Goal: Information Seeking & Learning: Learn about a topic

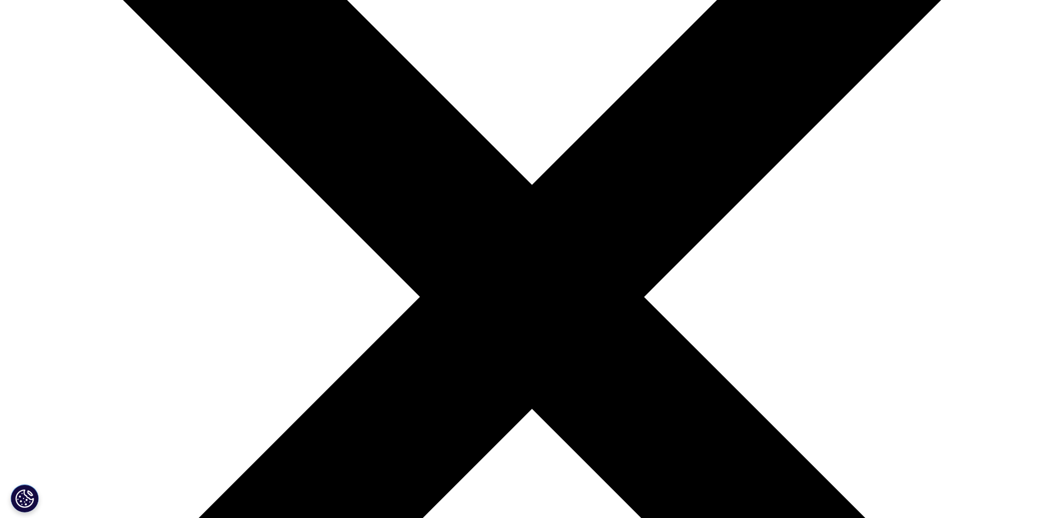
scroll to position [280, 0]
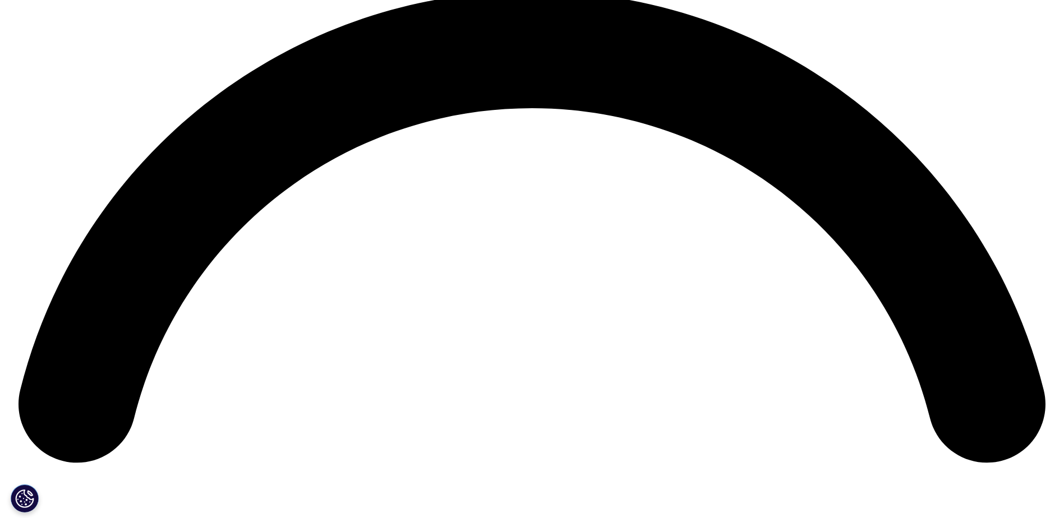
scroll to position [2187, 0]
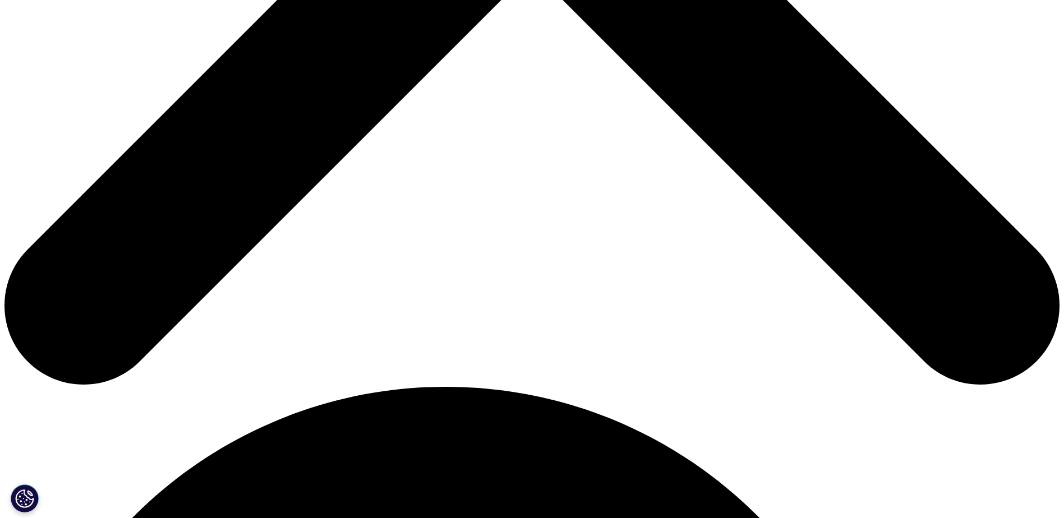
scroll to position [674, 0]
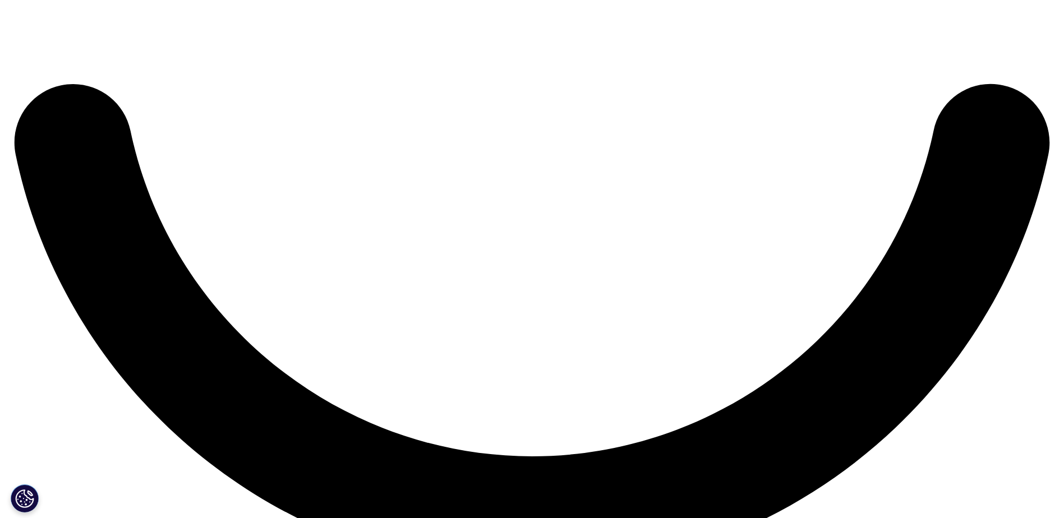
scroll to position [2637, 0]
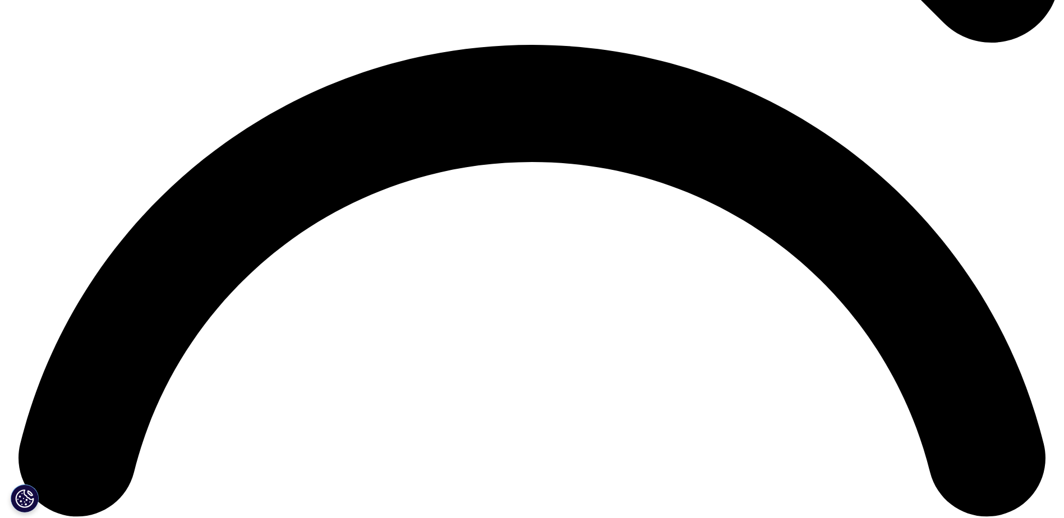
scroll to position [2131, 0]
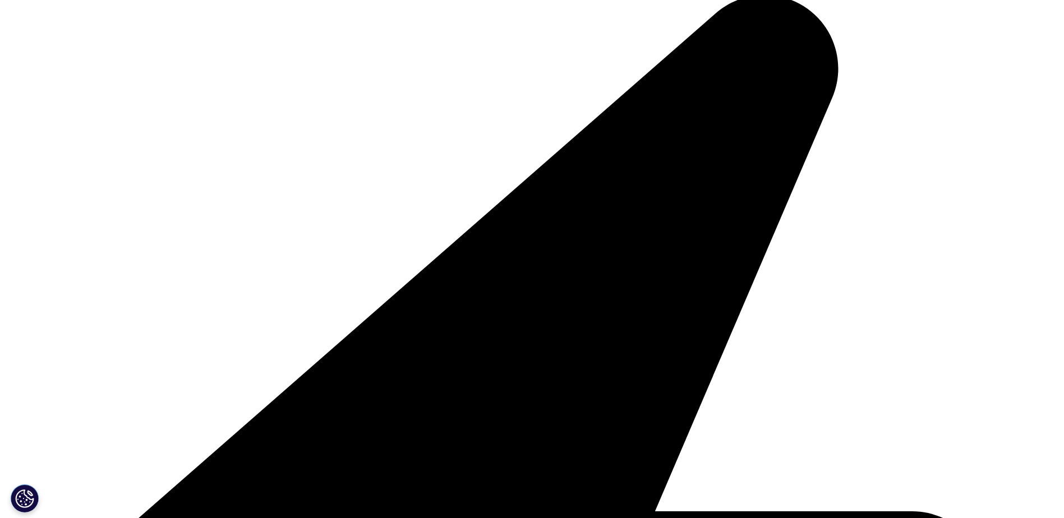
scroll to position [1570, 0]
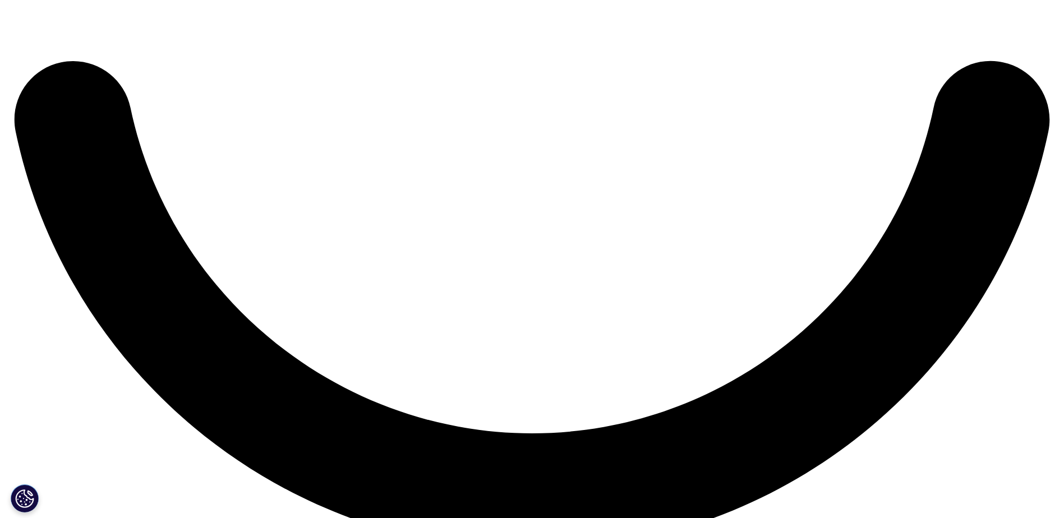
scroll to position [2635, 0]
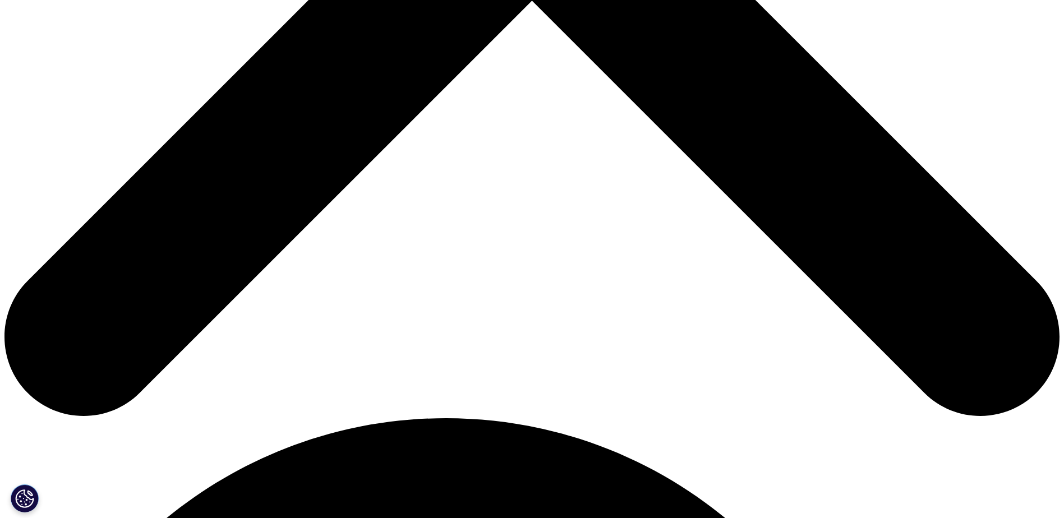
scroll to position [729, 0]
